Goal: Find specific page/section: Find specific page/section

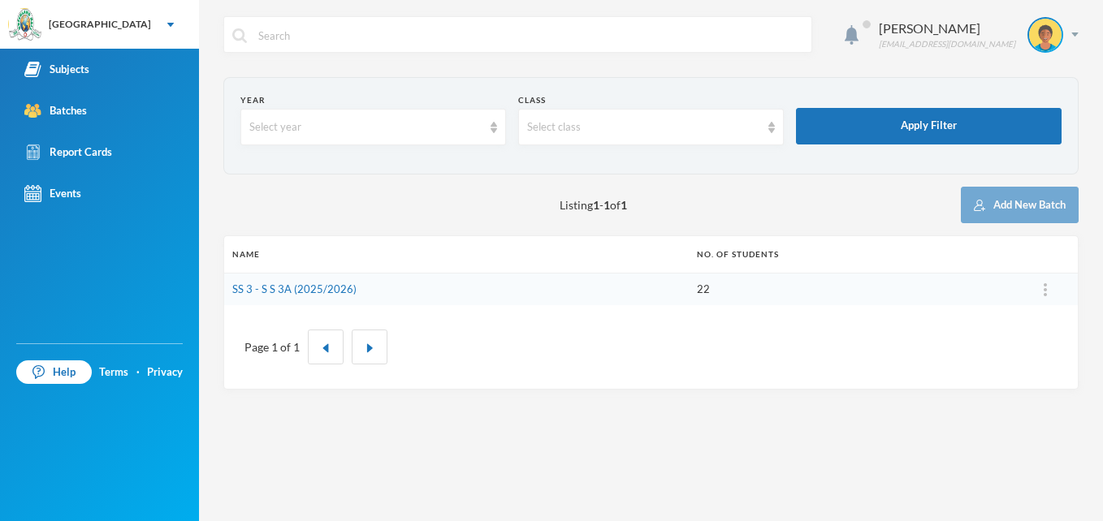
click at [366, 335] on button "button" at bounding box center [370, 347] width 36 height 35
click at [117, 32] on div "[GEOGRAPHIC_DATA]" at bounding box center [99, 24] width 199 height 49
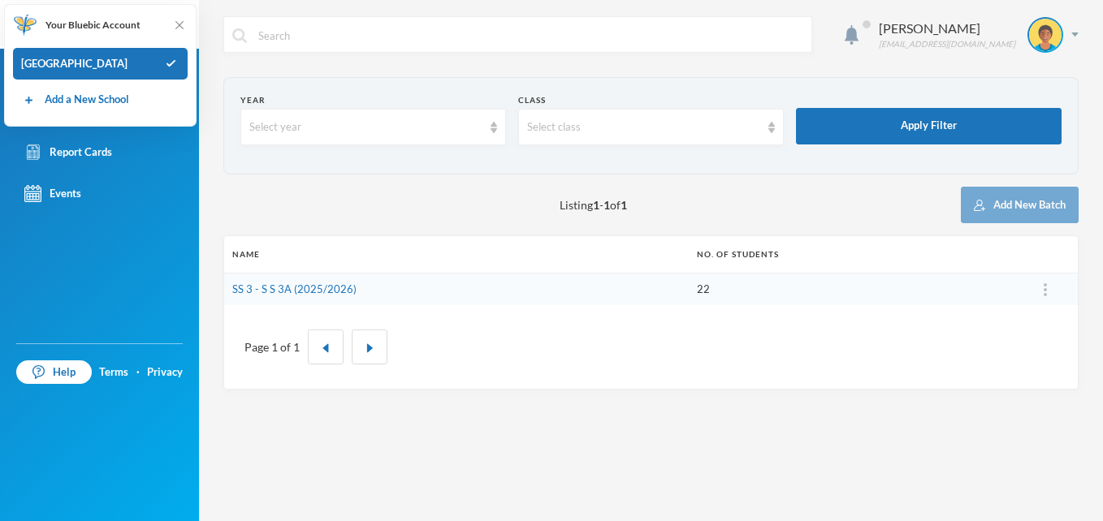
click at [117, 32] on div "Your Bluebic Account" at bounding box center [77, 25] width 128 height 24
click at [180, 24] on img at bounding box center [179, 25] width 16 height 16
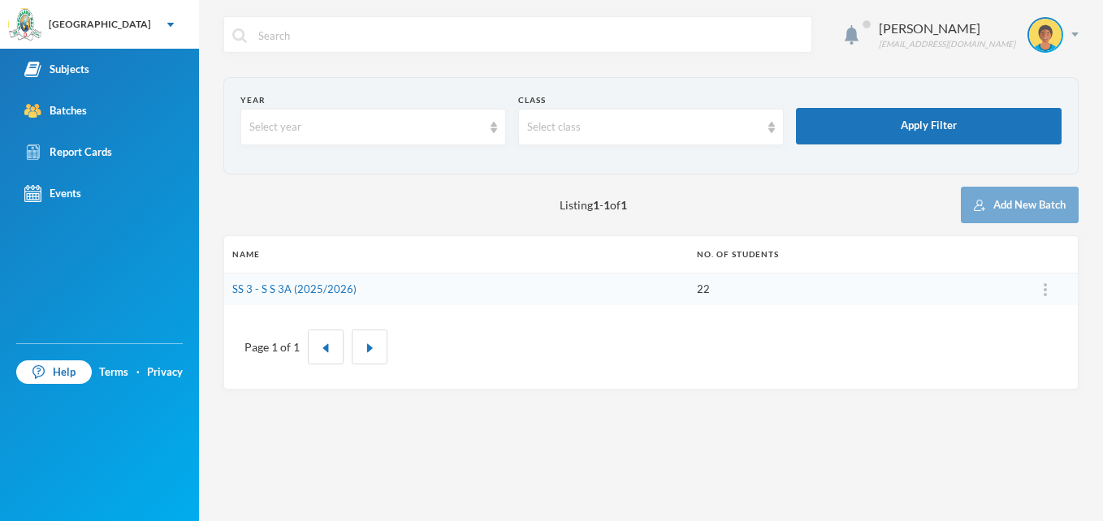
click at [84, 76] on div "Subjects" at bounding box center [56, 69] width 65 height 17
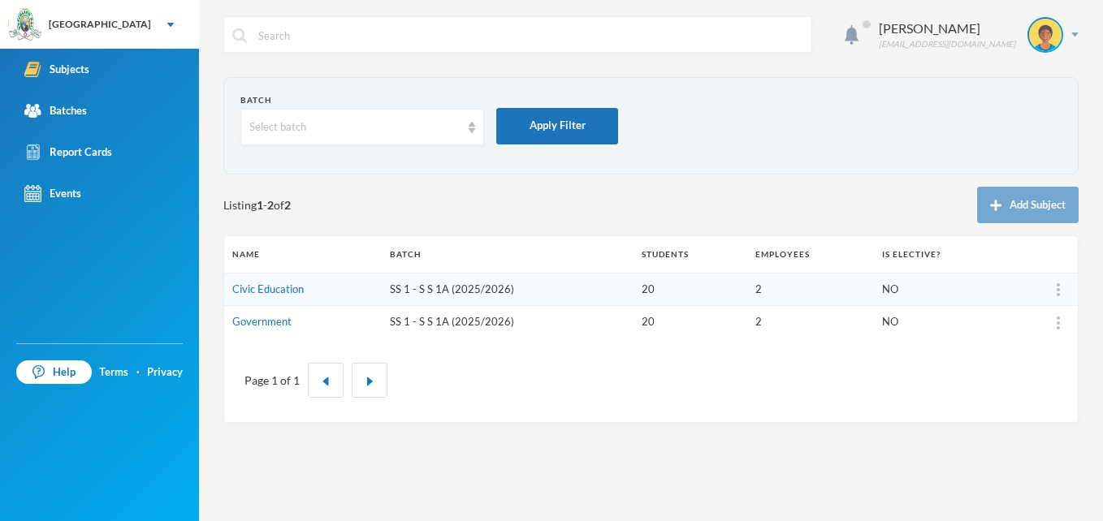
click at [293, 289] on link "Civic Education" at bounding box center [267, 289] width 71 height 13
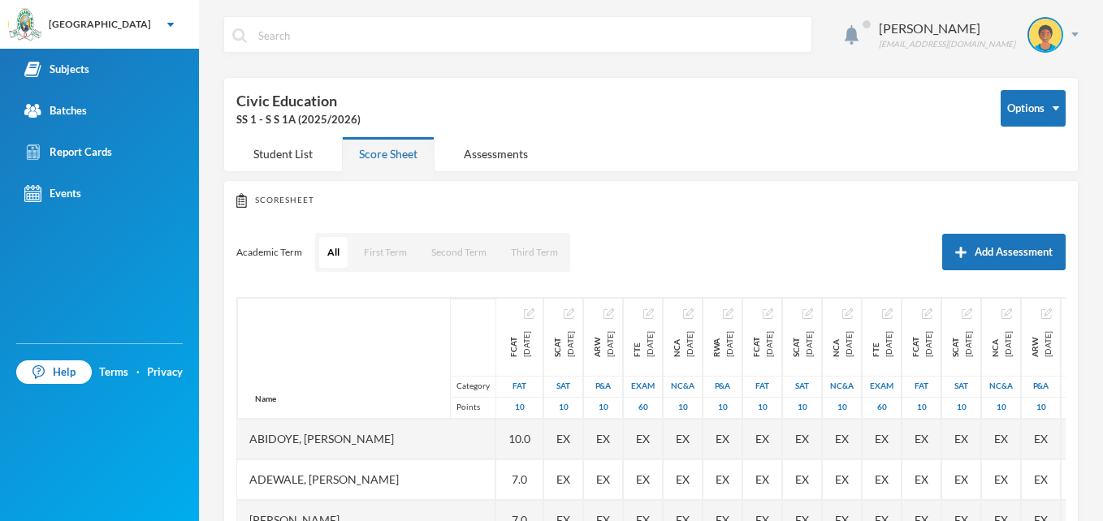
click at [296, 159] on div "Student List" at bounding box center [282, 153] width 93 height 35
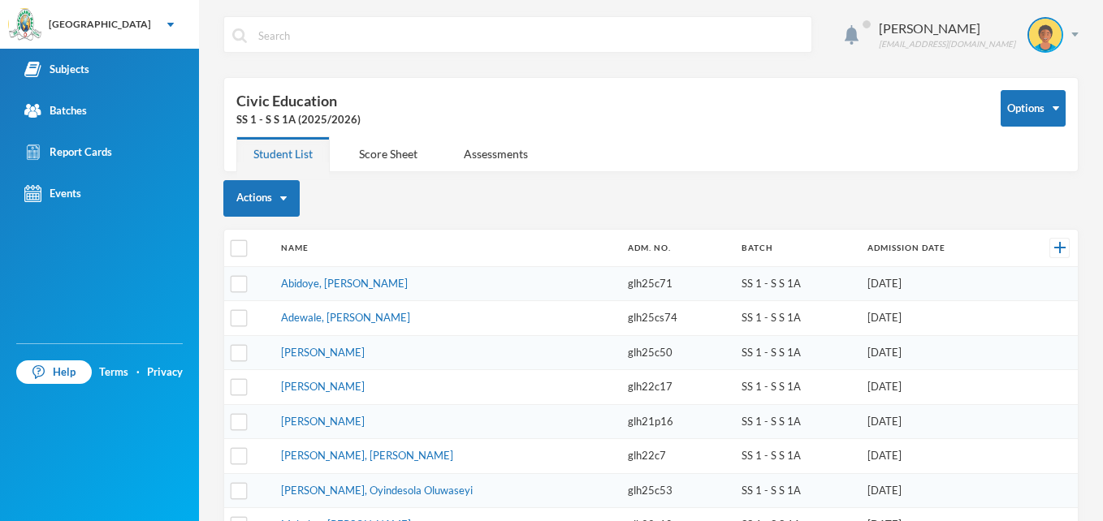
click at [394, 153] on div "Score Sheet" at bounding box center [388, 153] width 93 height 35
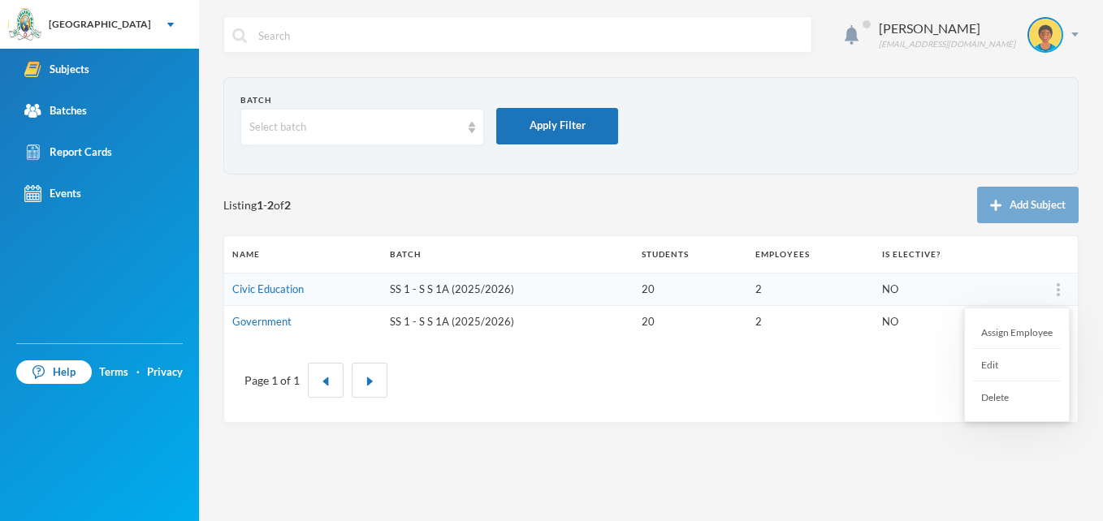
click at [1061, 288] on div at bounding box center [1058, 290] width 23 height 16
click at [734, 429] on div "Ogunsanya Kolawole [EMAIL_ADDRESS][PERSON_NAME][DOMAIN_NAME] Batch Select batch…" at bounding box center [651, 260] width 904 height 521
click at [374, 379] on button "button" at bounding box center [370, 380] width 36 height 35
click at [753, 289] on td "2" at bounding box center [810, 289] width 127 height 33
click at [275, 288] on link "Civic Education" at bounding box center [267, 289] width 71 height 13
